Goal: Information Seeking & Learning: Learn about a topic

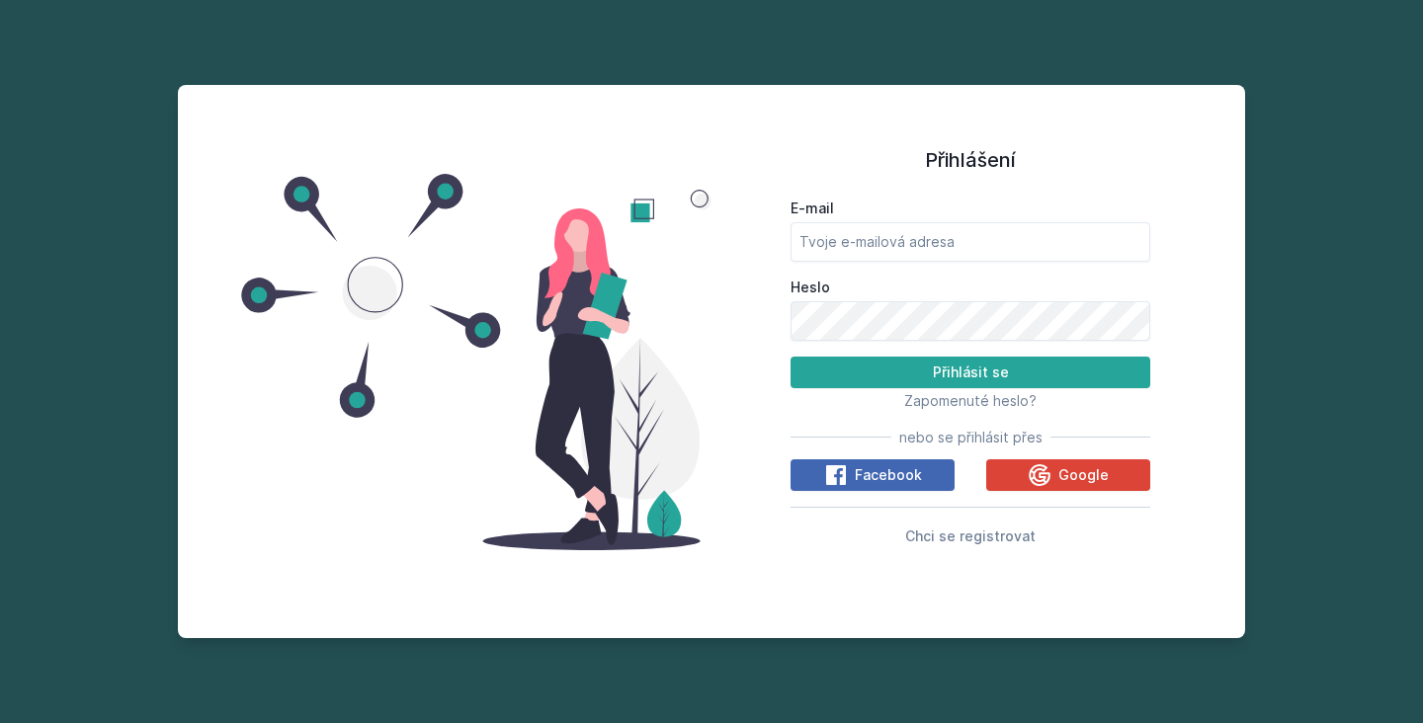
click at [1034, 454] on div "E-mail Heslo Přihlásit se Zapomenuté heslo? nebo se přihlásit přes Facebook Goo…" at bounding box center [970, 369] width 360 height 357
click at [1034, 468] on icon at bounding box center [1040, 474] width 22 height 22
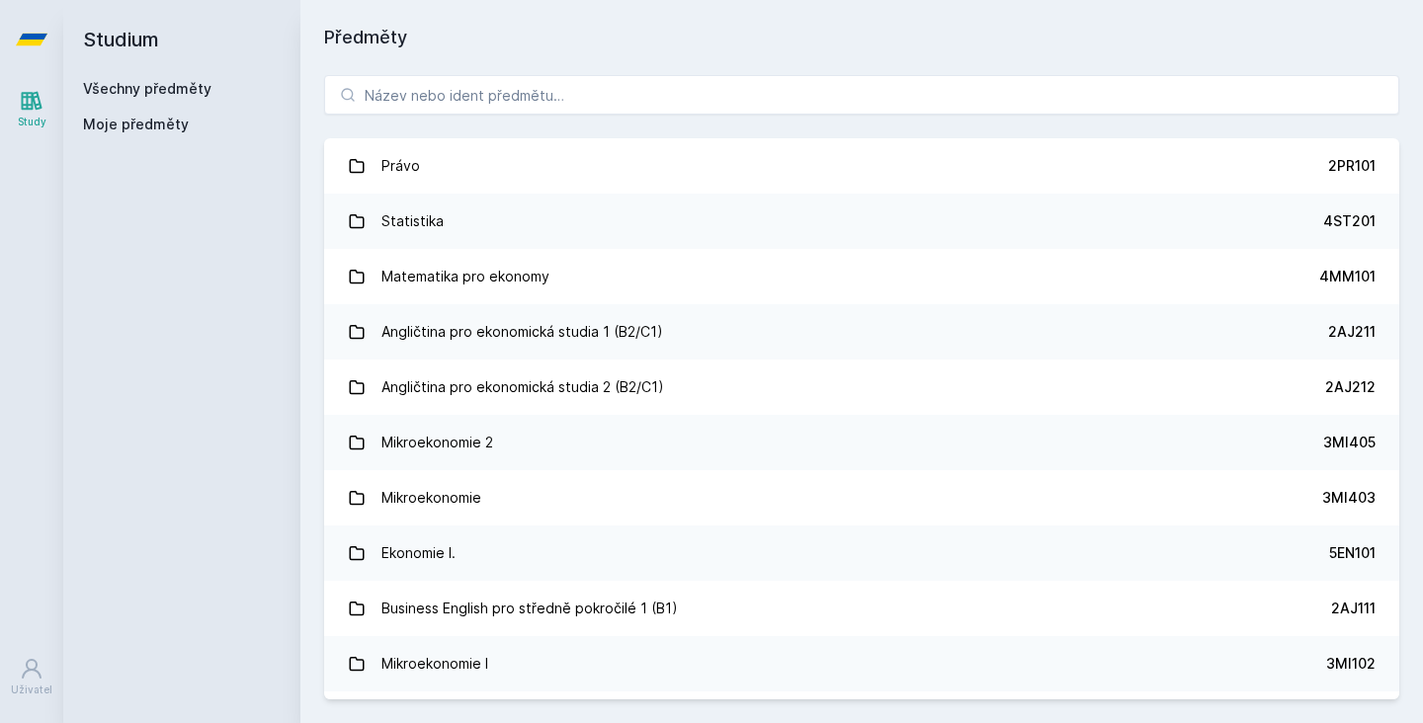
click at [130, 129] on span "Moje předměty" at bounding box center [136, 125] width 106 height 20
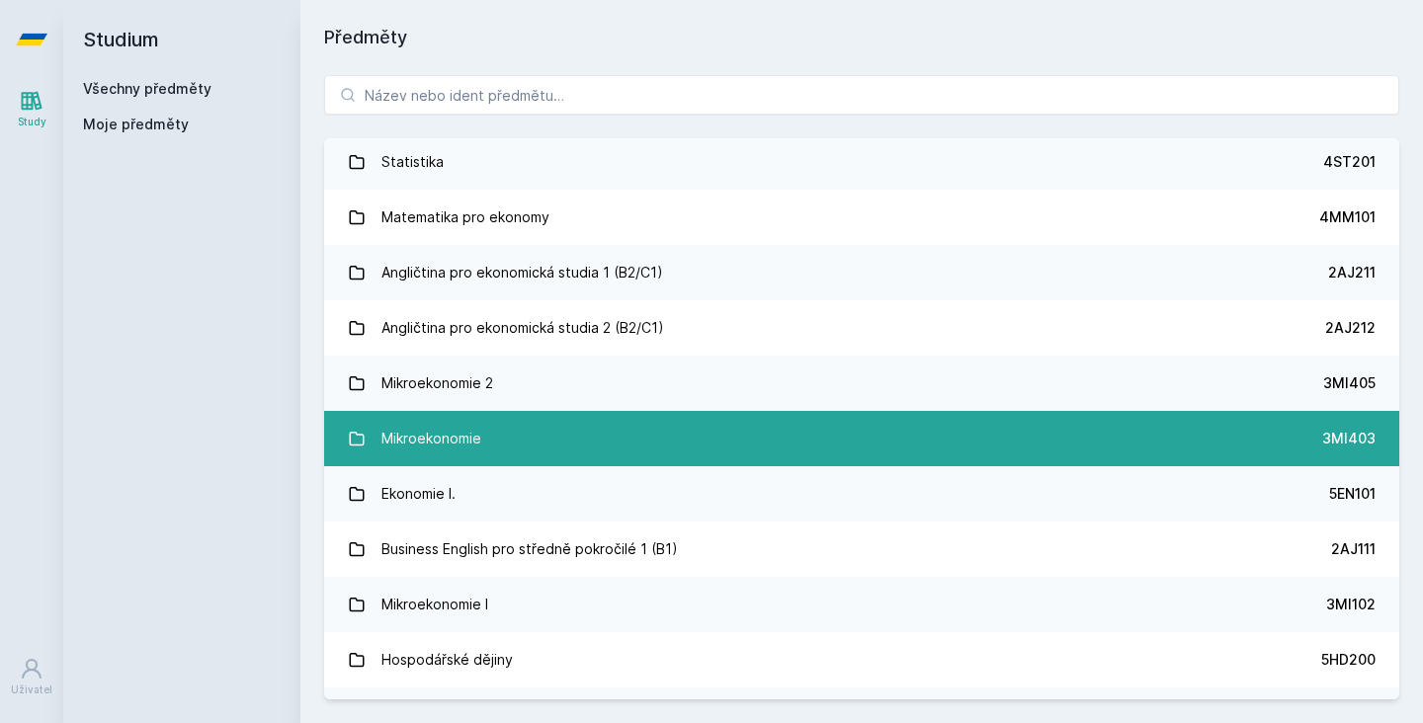
scroll to position [63, 0]
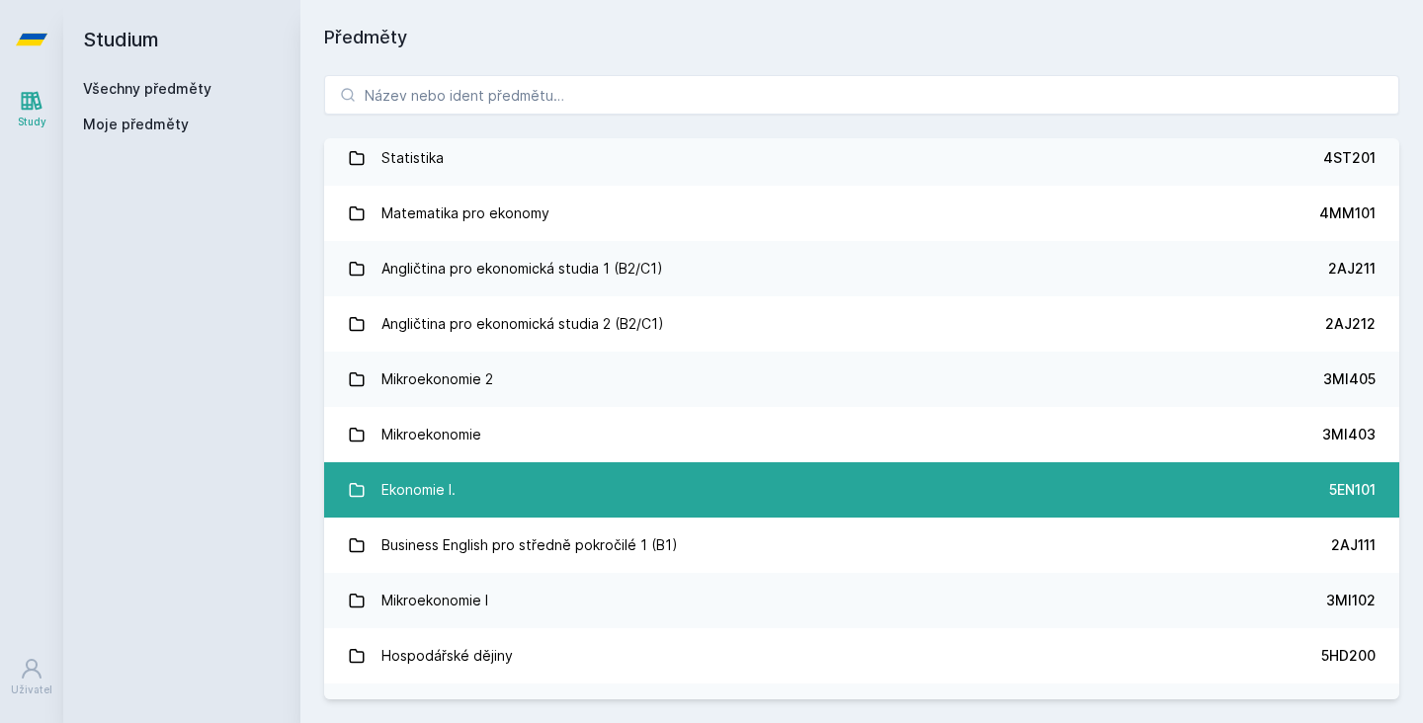
click at [499, 514] on link "Ekonomie I. 5EN101" at bounding box center [861, 489] width 1075 height 55
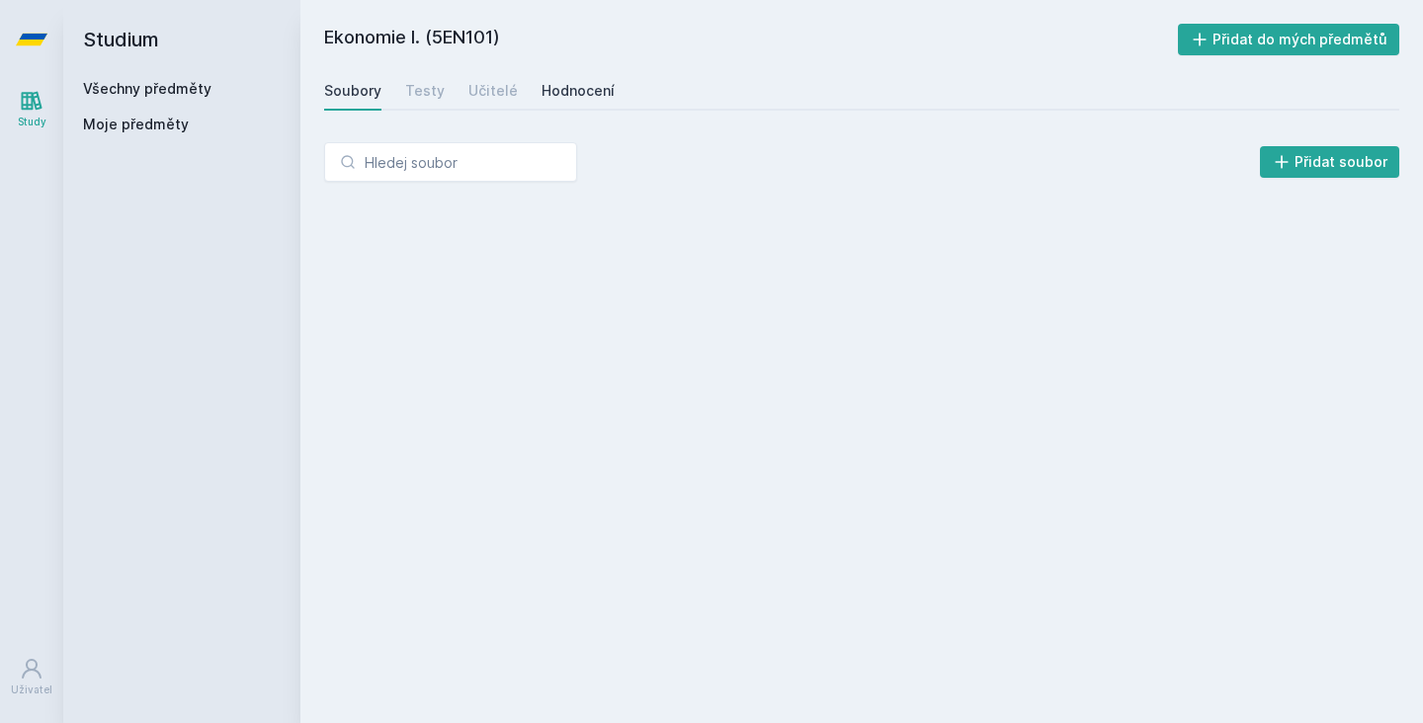
click at [581, 107] on link "Hodnocení" at bounding box center [577, 91] width 73 height 40
